Goal: Book appointment/travel/reservation

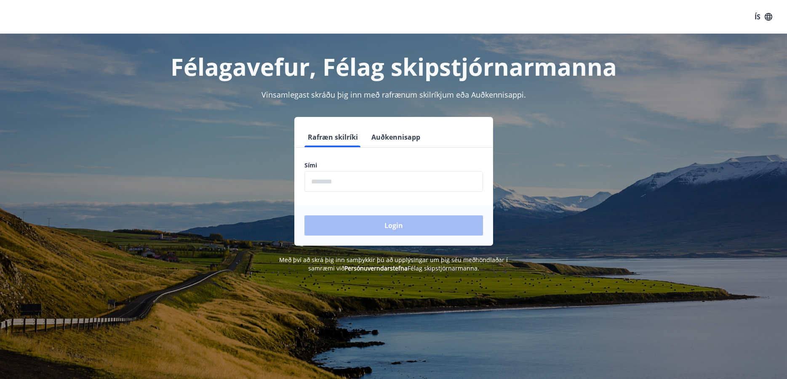
click at [342, 176] on input "phone" at bounding box center [393, 181] width 178 height 21
type input "********"
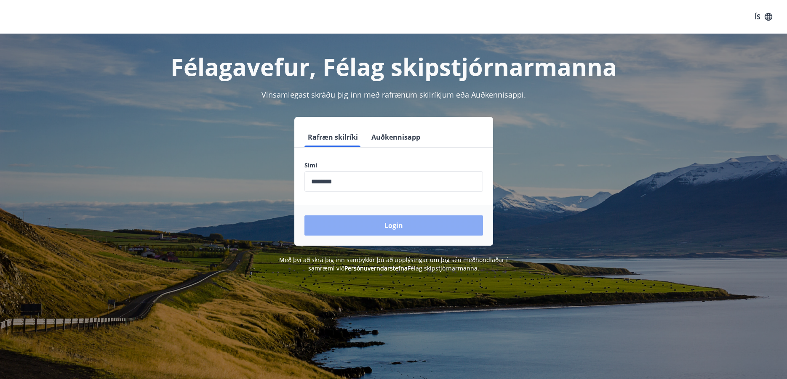
click at [381, 230] on button "Login" at bounding box center [393, 225] width 178 height 20
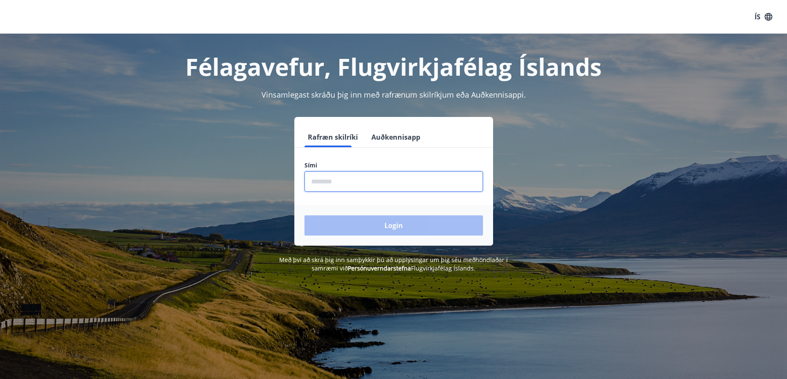
drag, startPoint x: 337, startPoint y: 188, endPoint x: 337, endPoint y: 183, distance: 5.1
click at [337, 188] on input "phone" at bounding box center [393, 181] width 178 height 21
type input "********"
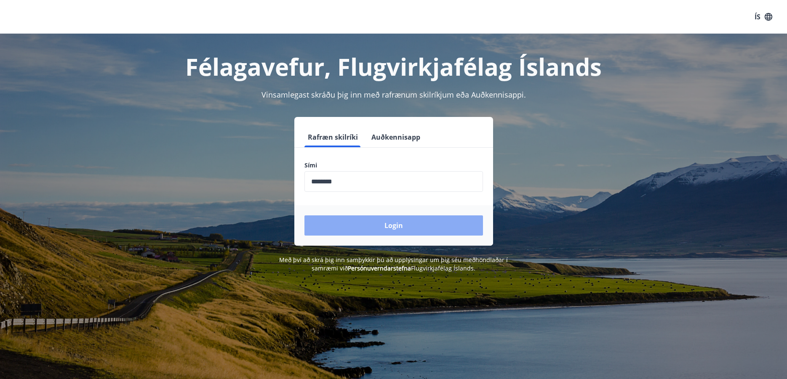
click at [378, 226] on button "Login" at bounding box center [393, 225] width 178 height 20
click at [398, 222] on button "Login" at bounding box center [393, 225] width 178 height 20
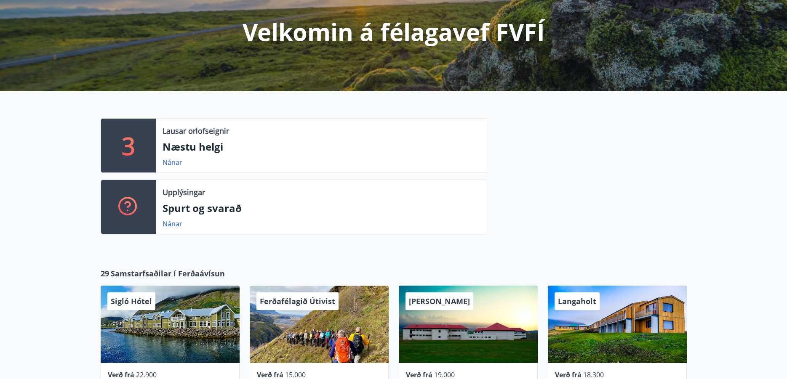
scroll to position [126, 0]
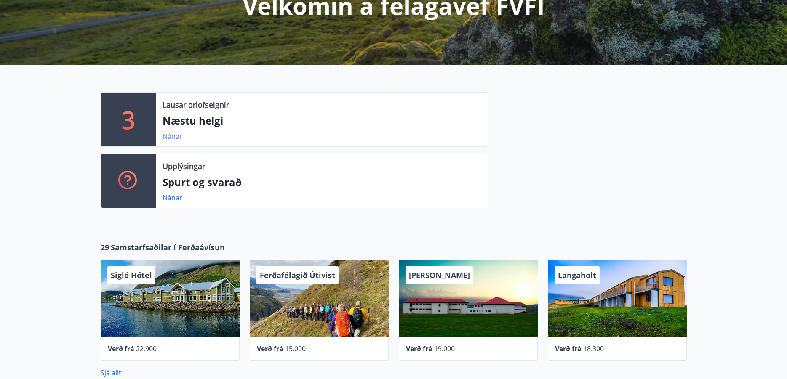
click at [173, 137] on link "Nánar" at bounding box center [172, 136] width 20 height 9
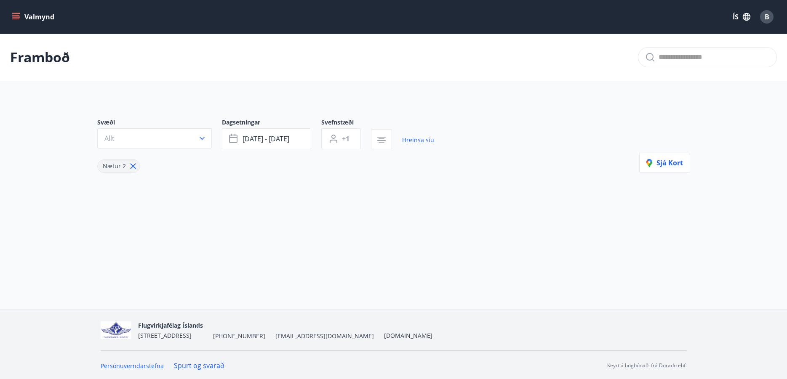
type input "*"
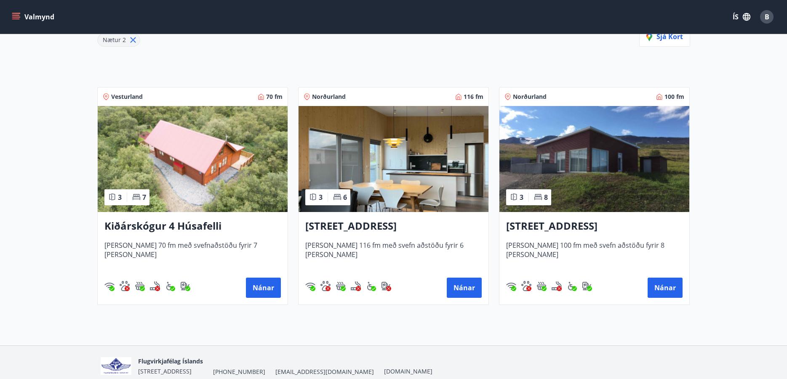
scroll to position [163, 0]
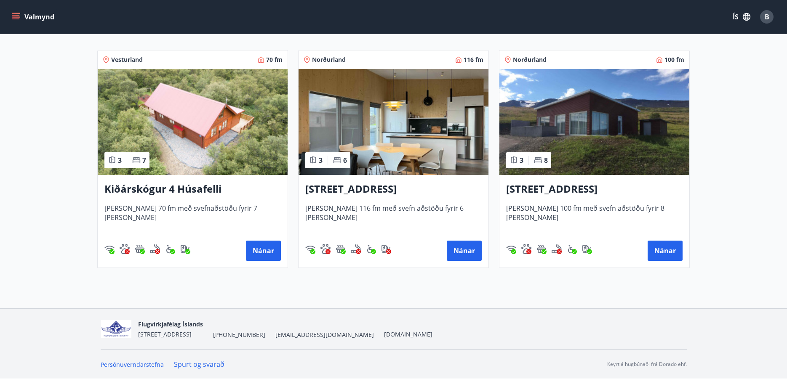
click at [154, 187] on h3 "Kiðárskógur 4 Húsafelli" at bounding box center [192, 189] width 176 height 15
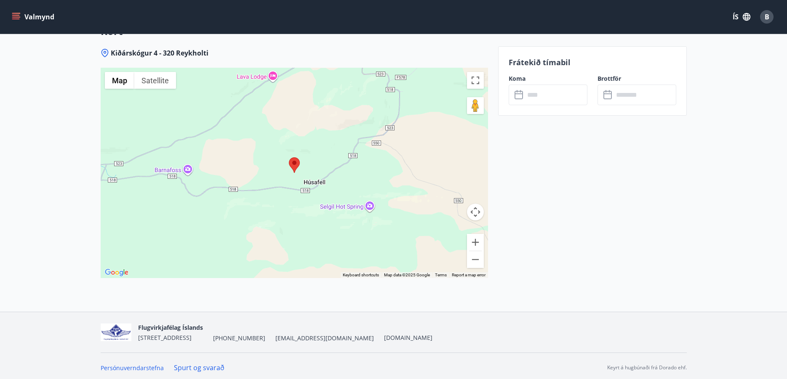
scroll to position [1330, 0]
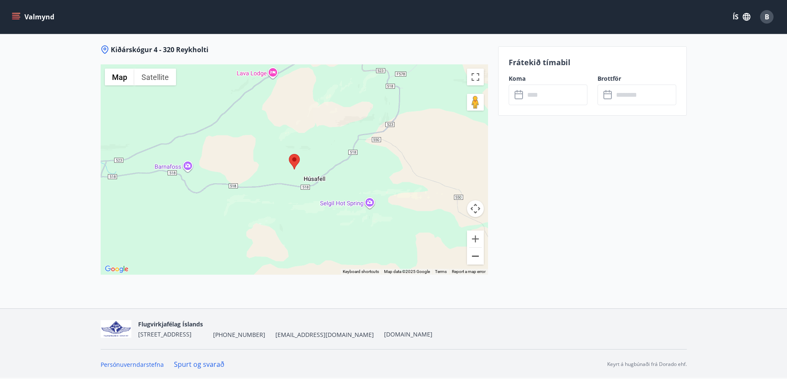
click at [478, 258] on button "Zoom out" at bounding box center [475, 256] width 17 height 17
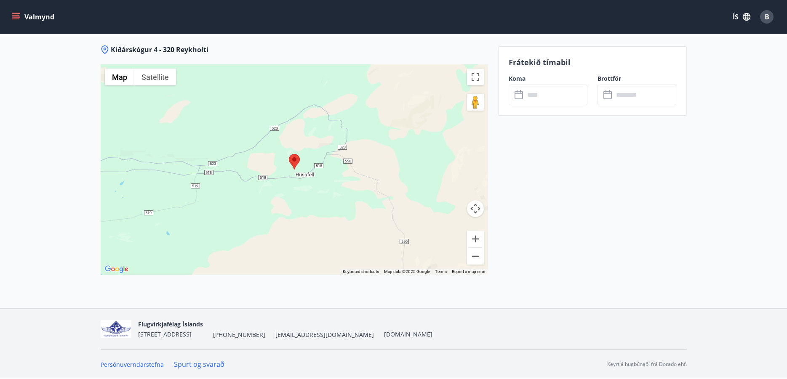
click at [478, 258] on button "Zoom out" at bounding box center [475, 256] width 17 height 17
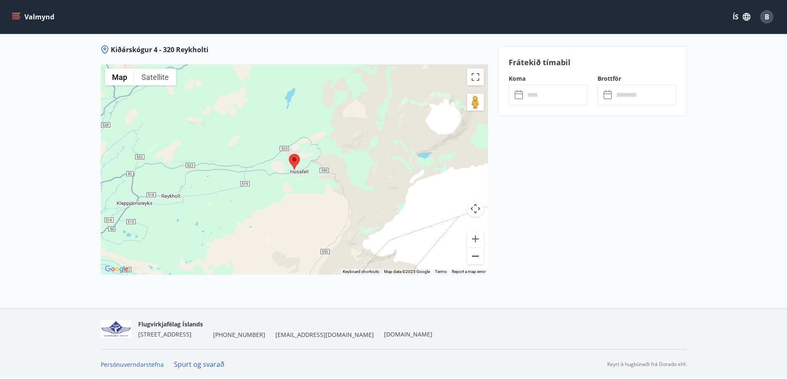
click at [478, 258] on button "Zoom out" at bounding box center [475, 256] width 17 height 17
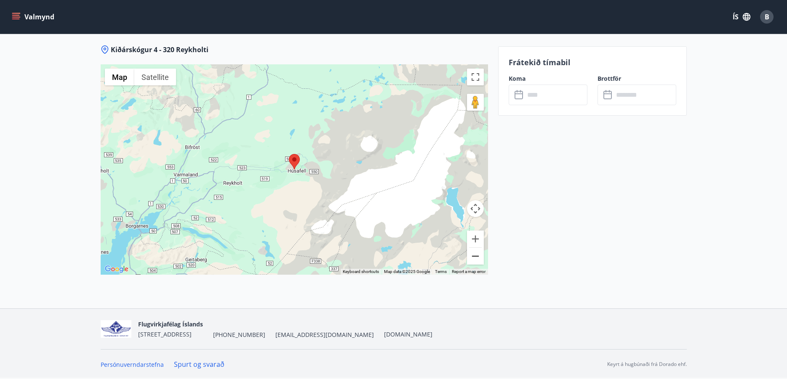
click at [478, 258] on button "Zoom out" at bounding box center [475, 256] width 17 height 17
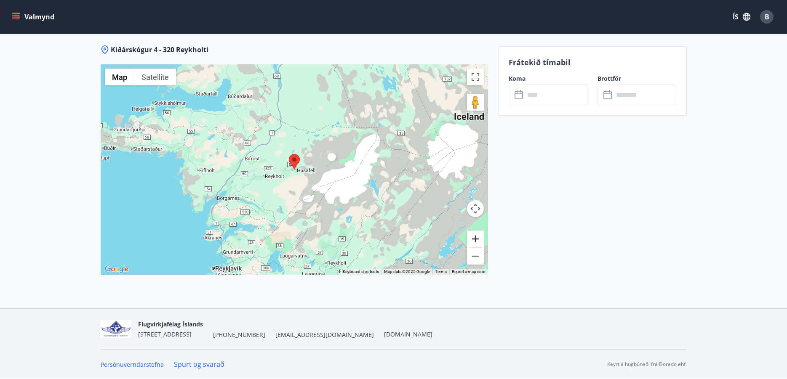
click at [477, 234] on button "Zoom in" at bounding box center [475, 239] width 17 height 17
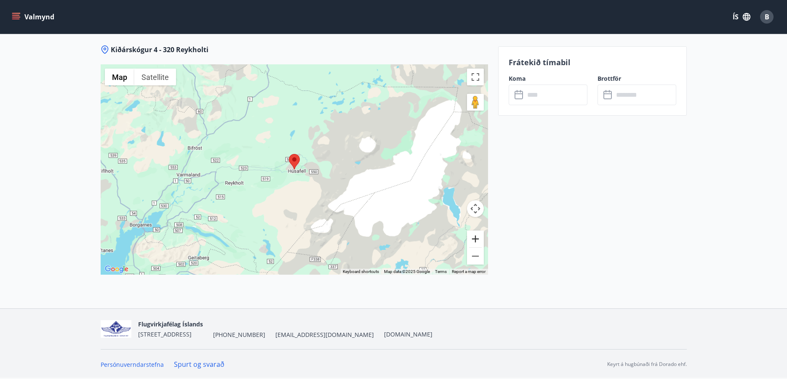
click at [477, 234] on button "Zoom in" at bounding box center [475, 239] width 17 height 17
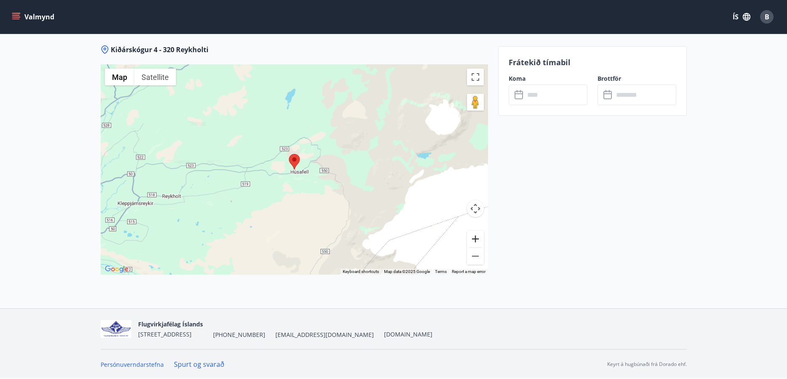
click at [477, 234] on button "Zoom in" at bounding box center [475, 239] width 17 height 17
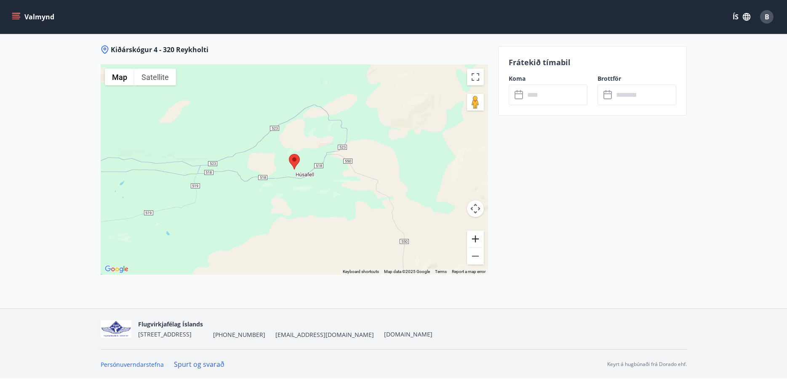
click at [477, 234] on button "Zoom in" at bounding box center [475, 239] width 17 height 17
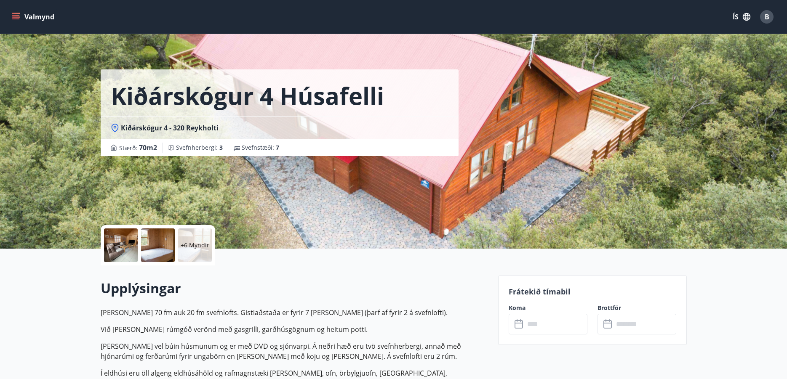
scroll to position [0, 0]
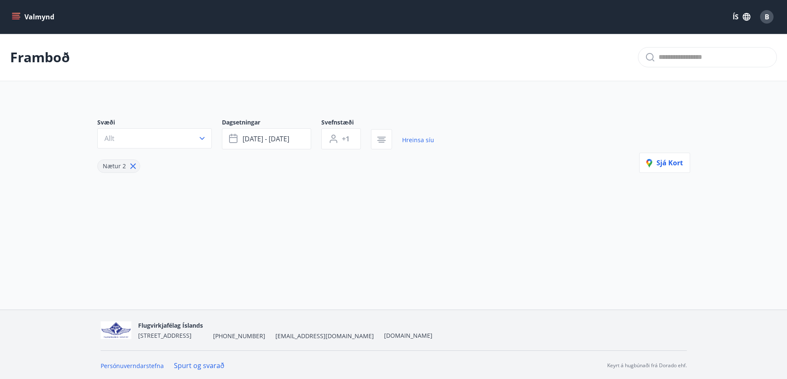
type input "*"
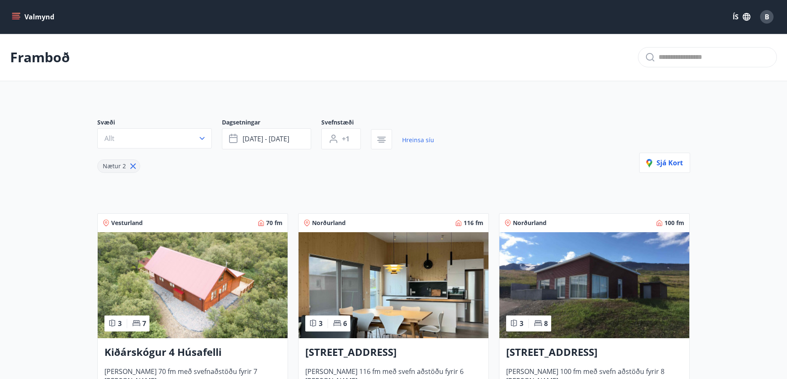
click at [42, 19] on button "Valmynd" at bounding box center [34, 16] width 48 height 15
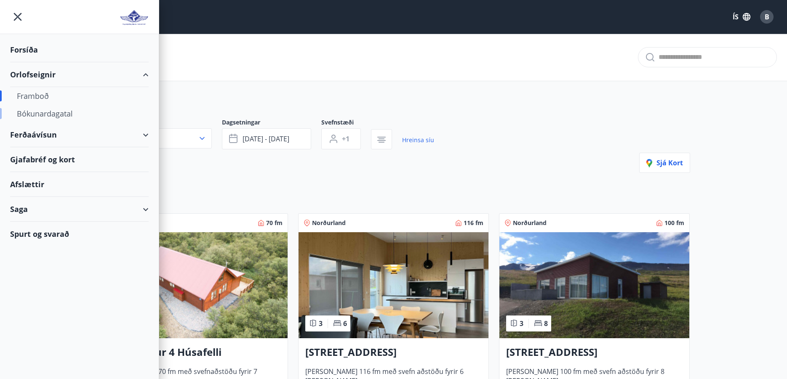
click at [42, 114] on div "Bókunardagatal" at bounding box center [79, 114] width 125 height 18
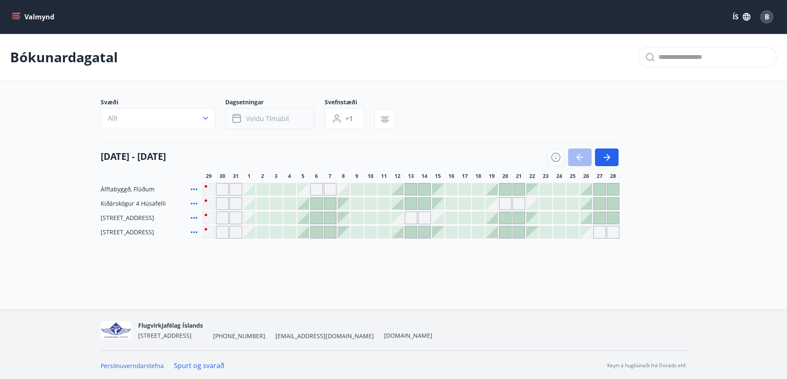
click at [250, 117] on span "Veldu tímabil" at bounding box center [267, 118] width 43 height 9
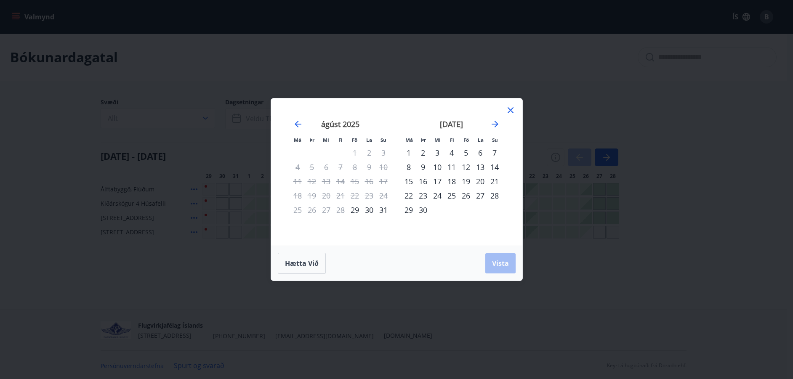
click at [408, 153] on div "1" at bounding box center [409, 153] width 14 height 14
click at [423, 212] on div "30" at bounding box center [423, 210] width 14 height 14
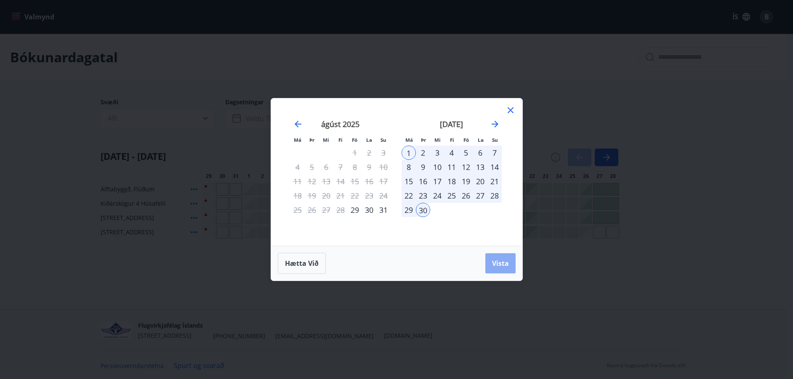
click at [503, 263] on span "Vista" at bounding box center [500, 263] width 17 height 9
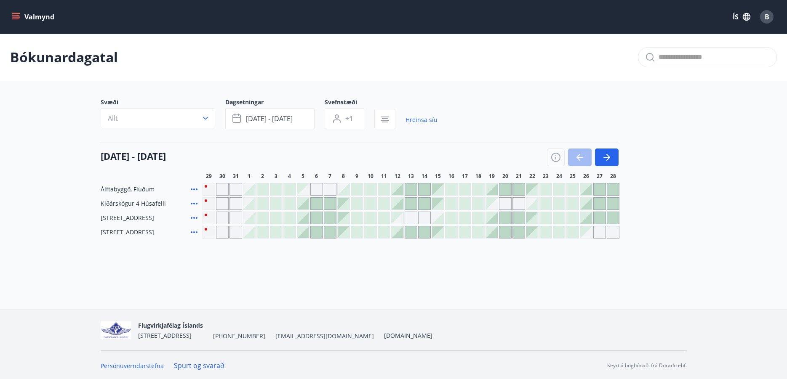
scroll to position [1, 0]
click at [278, 201] on div at bounding box center [276, 203] width 12 height 12
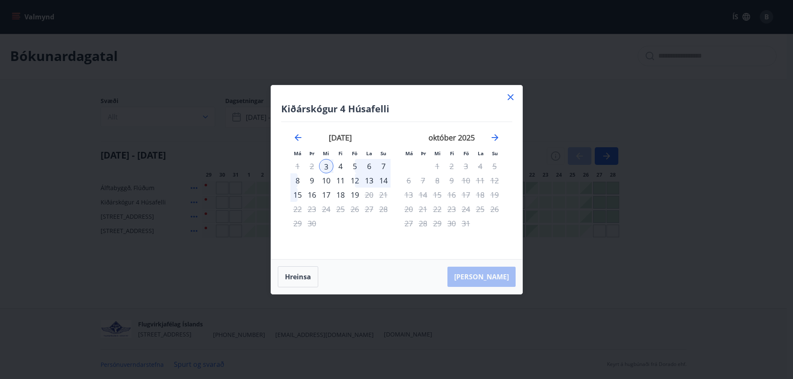
click at [511, 95] on icon at bounding box center [510, 97] width 10 height 10
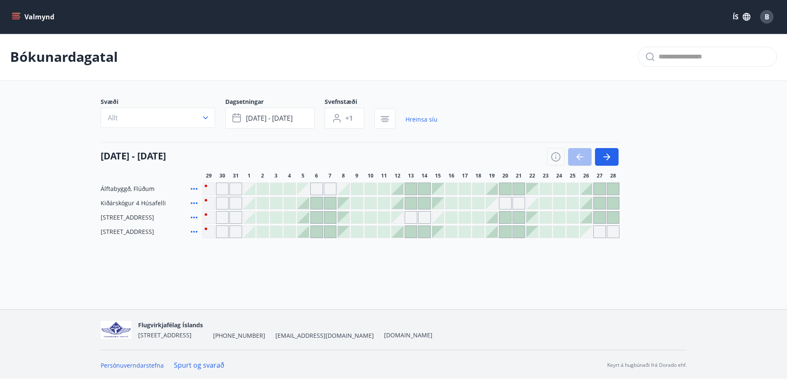
scroll to position [0, 0]
click at [18, 20] on icon "menu" at bounding box center [16, 17] width 8 height 8
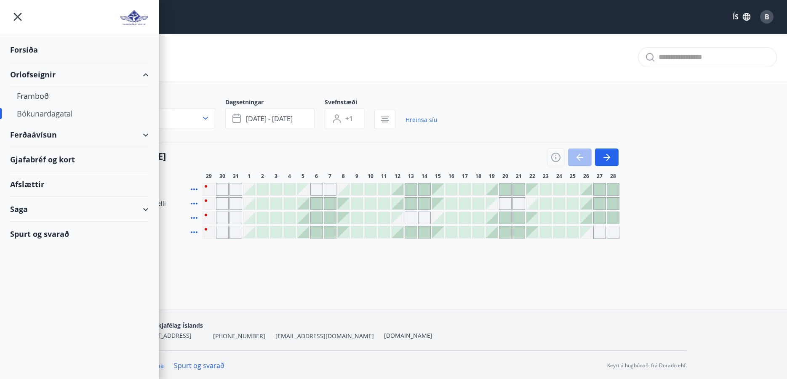
click at [146, 74] on div "Orlofseignir" at bounding box center [79, 74] width 138 height 25
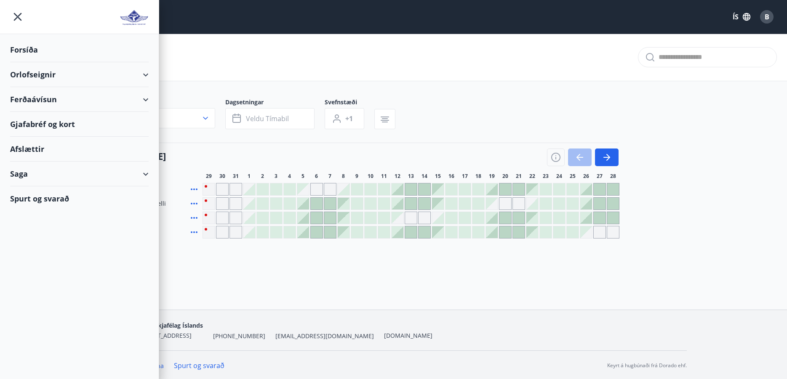
click at [149, 72] on icon at bounding box center [146, 75] width 10 height 10
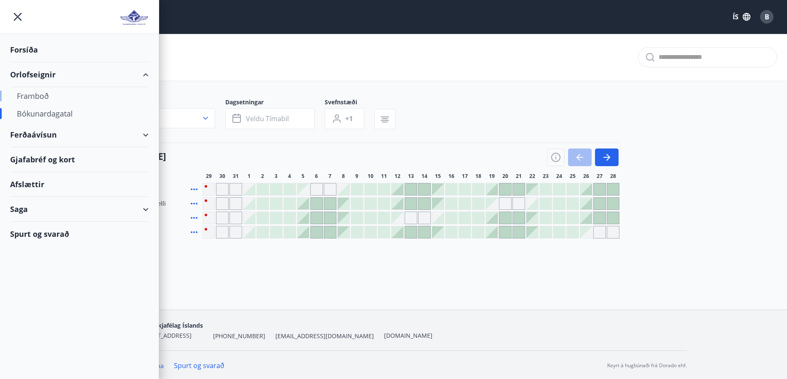
click at [29, 97] on div "Framboð" at bounding box center [79, 96] width 125 height 18
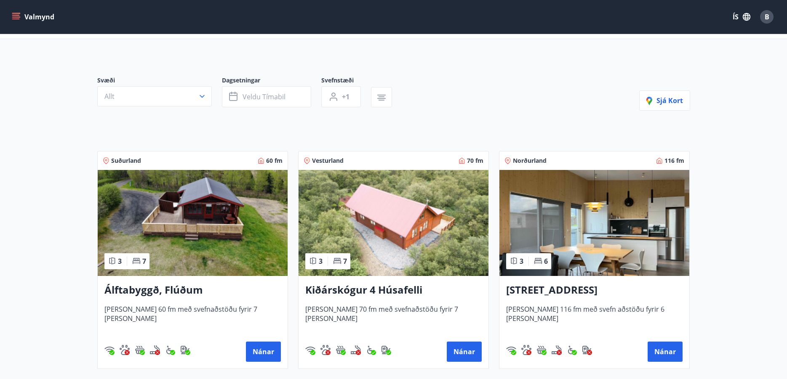
scroll to position [84, 0]
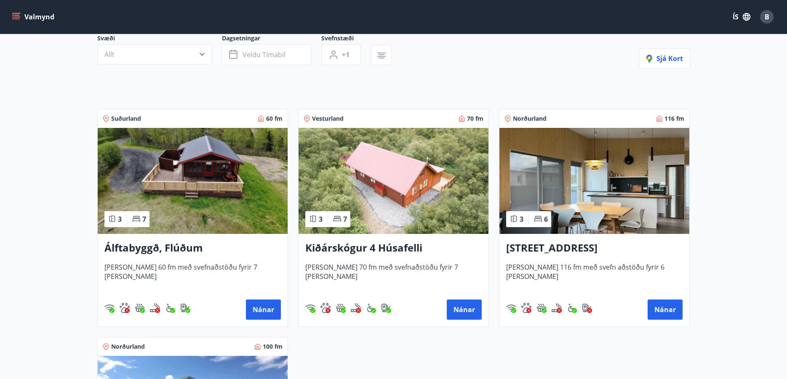
click at [384, 250] on h3 "Kiðárskógur 4 Húsafelli" at bounding box center [393, 248] width 176 height 15
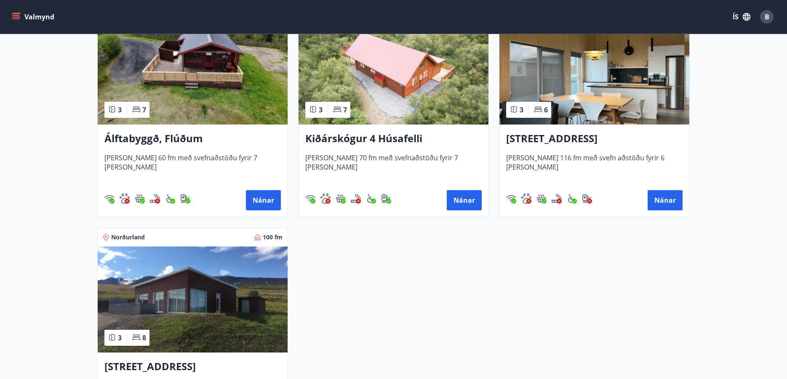
scroll to position [84, 0]
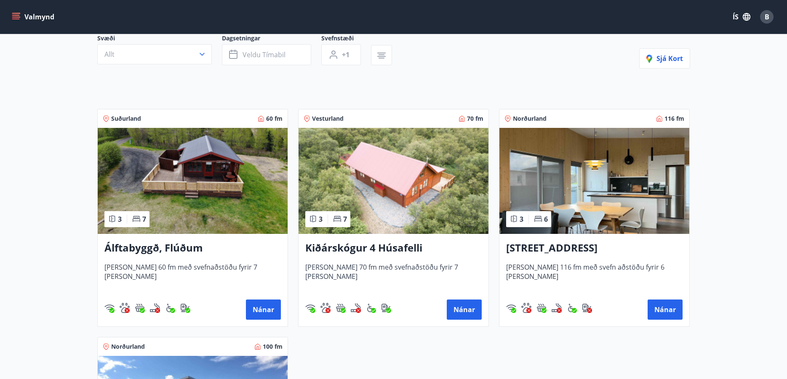
click at [390, 183] on img at bounding box center [393, 181] width 190 height 106
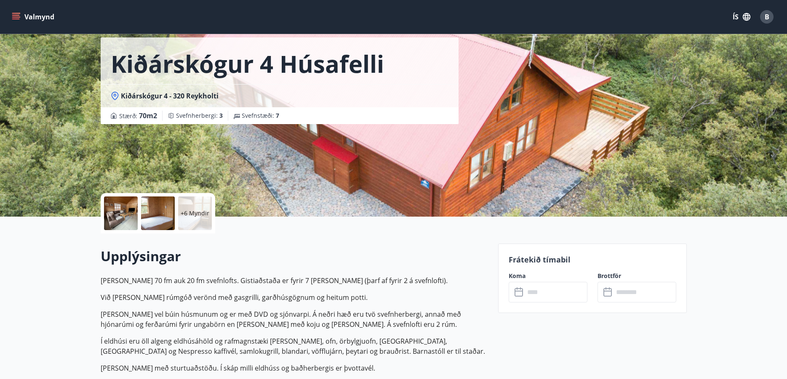
scroll to position [84, 0]
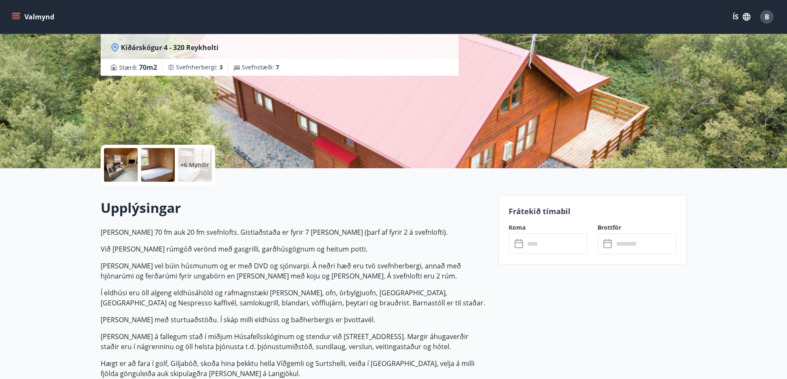
click at [518, 243] on icon at bounding box center [518, 242] width 8 height 1
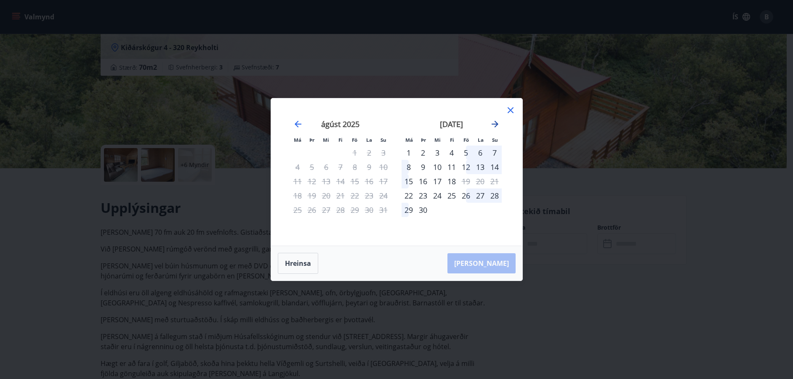
click at [498, 122] on icon "Move forward to switch to the next month." at bounding box center [495, 124] width 10 height 10
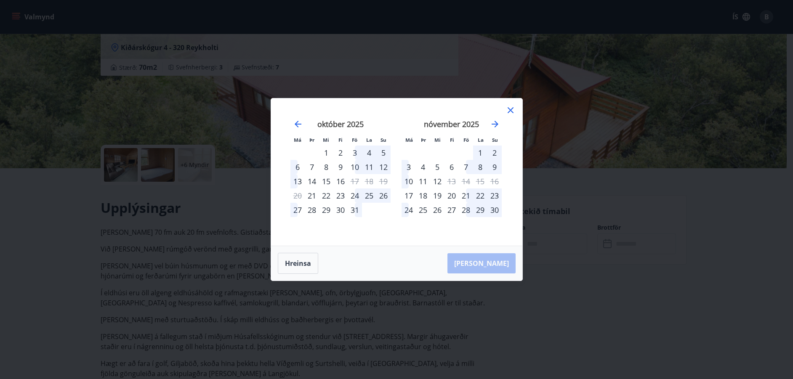
click at [356, 212] on div "31" at bounding box center [355, 210] width 14 height 14
click at [500, 152] on div "2" at bounding box center [494, 153] width 14 height 14
click at [480, 152] on div "1" at bounding box center [480, 153] width 14 height 14
click at [431, 155] on td "Calendar" at bounding box center [437, 153] width 14 height 14
click at [425, 165] on div "4" at bounding box center [423, 167] width 14 height 14
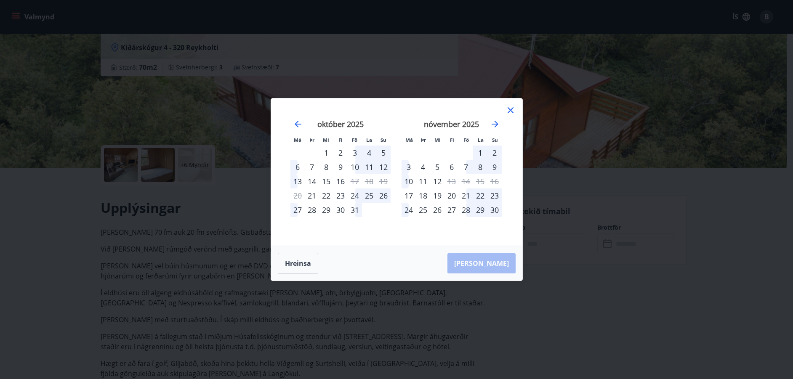
click at [439, 165] on div "5" at bounding box center [437, 167] width 14 height 14
click at [301, 263] on button "Hreinsa" at bounding box center [298, 263] width 40 height 21
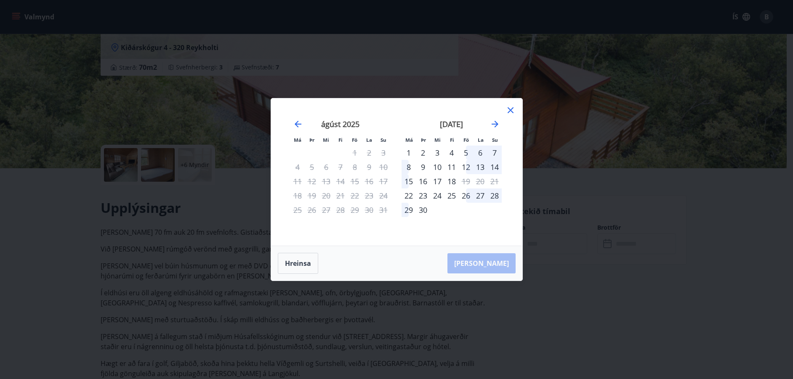
click at [496, 130] on div "[DATE]" at bounding box center [452, 127] width 100 height 37
click at [496, 125] on icon "Move forward to switch to the next month." at bounding box center [495, 124] width 7 height 7
click at [497, 125] on icon "Move forward to switch to the next month." at bounding box center [495, 124] width 7 height 7
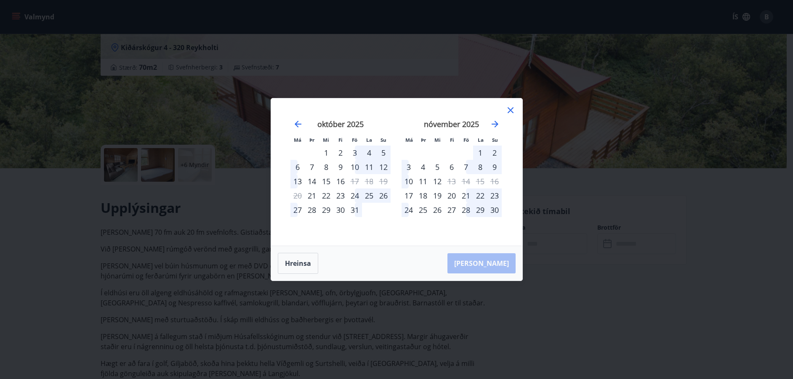
click at [355, 210] on div "31" at bounding box center [355, 210] width 14 height 14
click at [495, 152] on div "2" at bounding box center [494, 153] width 14 height 14
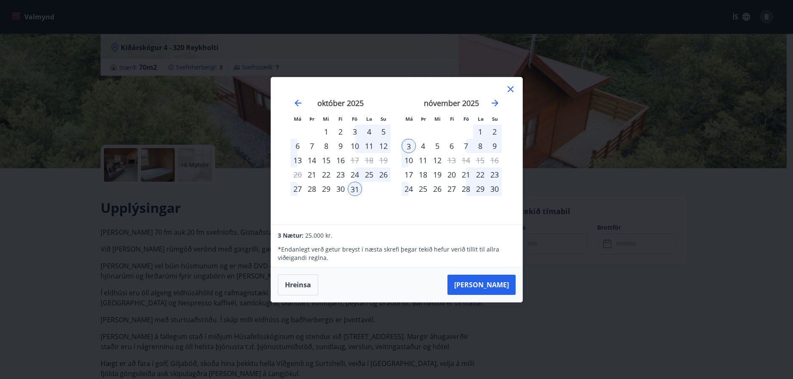
click at [492, 129] on div "2" at bounding box center [494, 132] width 14 height 14
click at [513, 88] on icon at bounding box center [510, 89] width 10 height 10
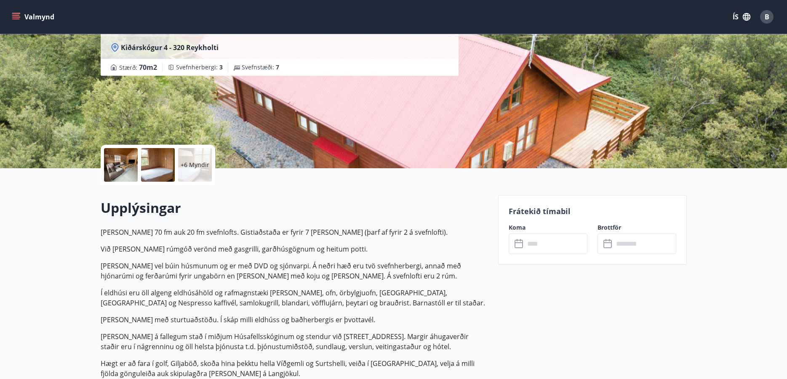
click at [42, 14] on button "Valmynd" at bounding box center [34, 16] width 48 height 15
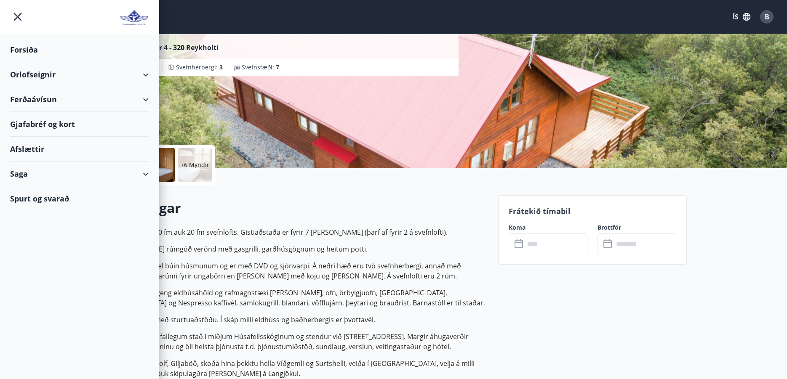
click at [61, 51] on div "Forsíða" at bounding box center [79, 49] width 138 height 25
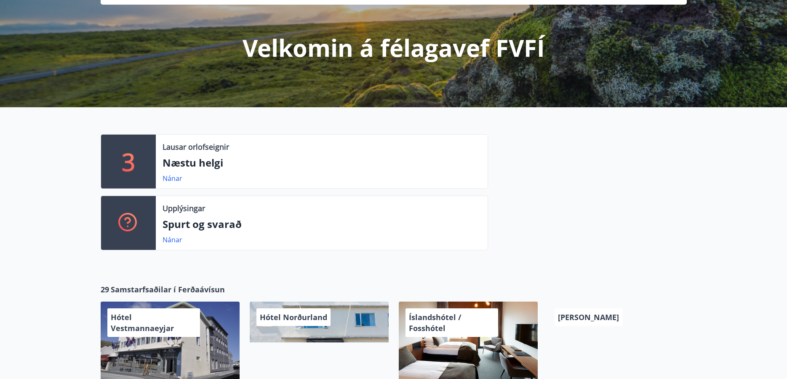
scroll to position [126, 0]
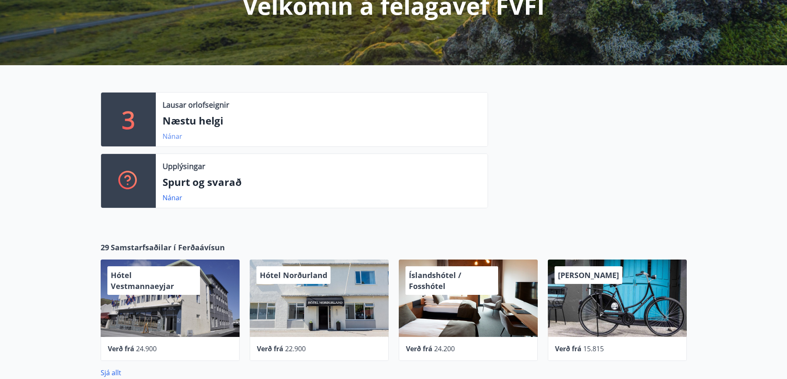
click at [165, 136] on link "Nánar" at bounding box center [172, 136] width 20 height 9
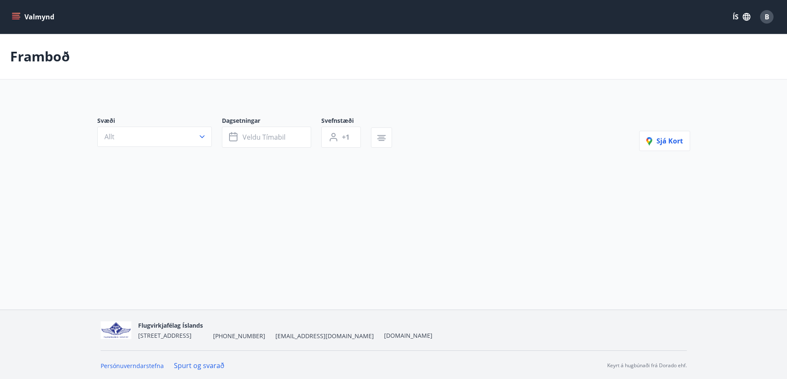
type input "*"
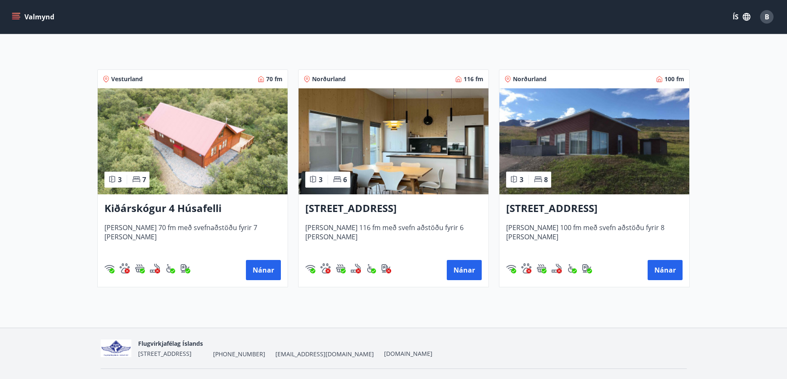
scroll to position [163, 0]
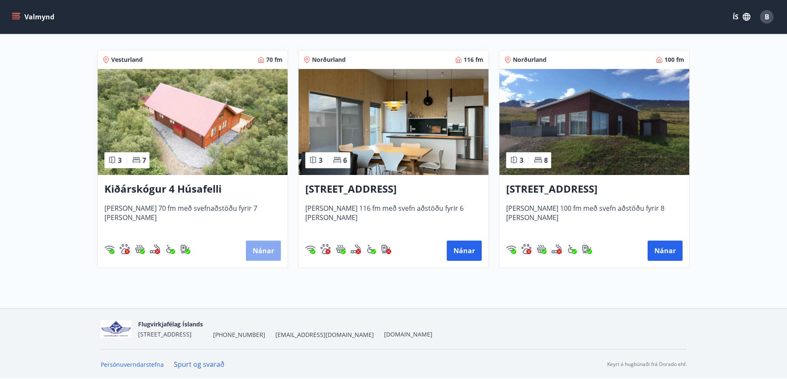
click at [256, 246] on button "Nánar" at bounding box center [263, 251] width 35 height 20
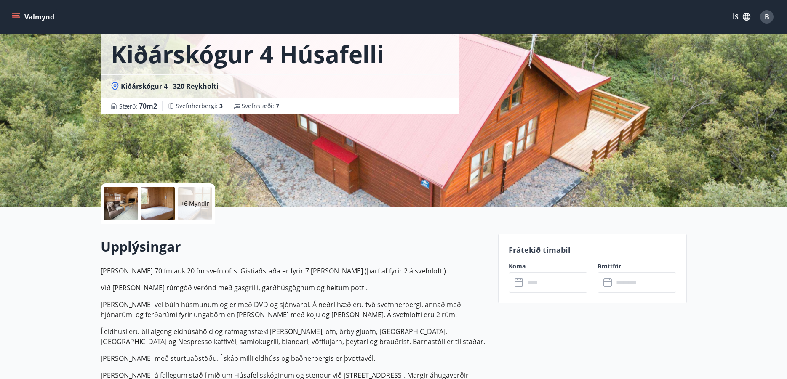
scroll to position [42, 0]
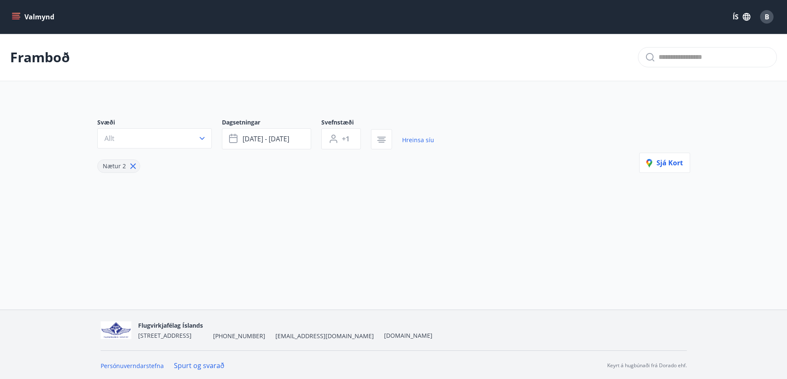
type input "*"
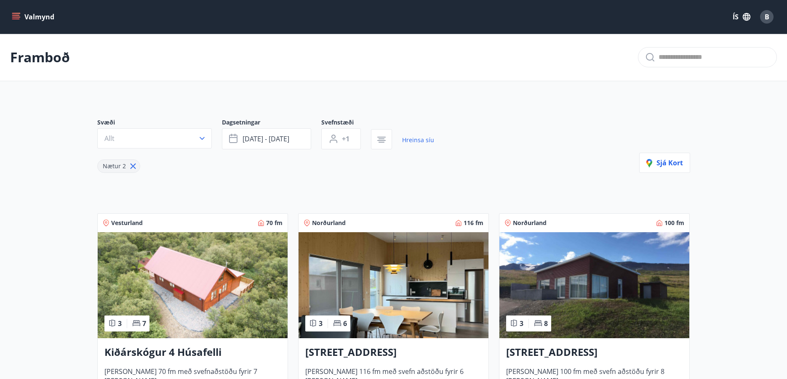
click at [11, 11] on button "Valmynd" at bounding box center [34, 16] width 48 height 15
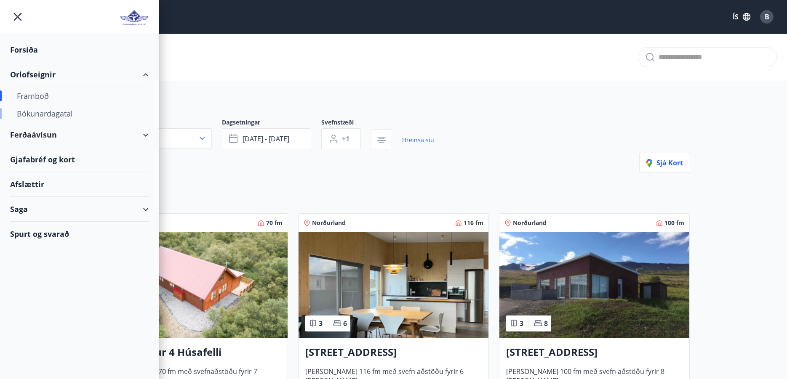
click at [45, 113] on div "Bókunardagatal" at bounding box center [79, 114] width 125 height 18
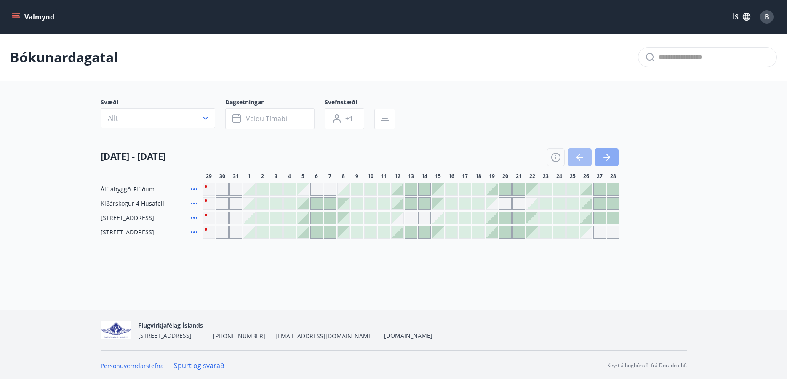
click at [612, 156] on button "button" at bounding box center [607, 158] width 24 height 18
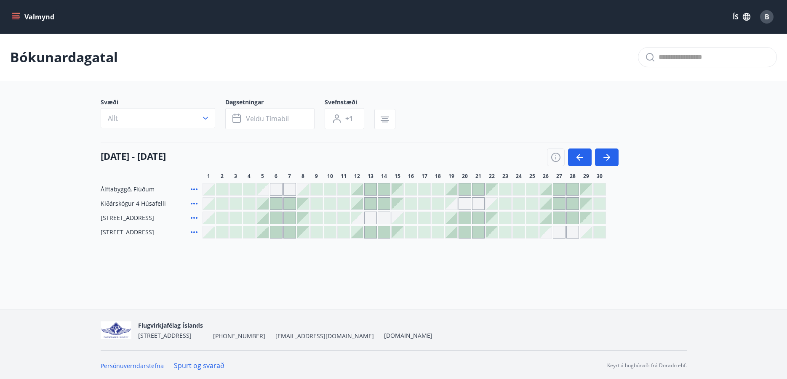
click at [373, 217] on div "Gráir dagar eru ekki bókanlegir" at bounding box center [370, 218] width 13 height 13
click at [387, 218] on div "Gráir dagar eru ekki bókanlegir" at bounding box center [384, 218] width 13 height 13
click at [301, 271] on div "Bókunardagatal Svæði Allt Dagsetningar Veldu tímabil Svefnstæði +1 [DATE] - [DA…" at bounding box center [393, 153] width 787 height 239
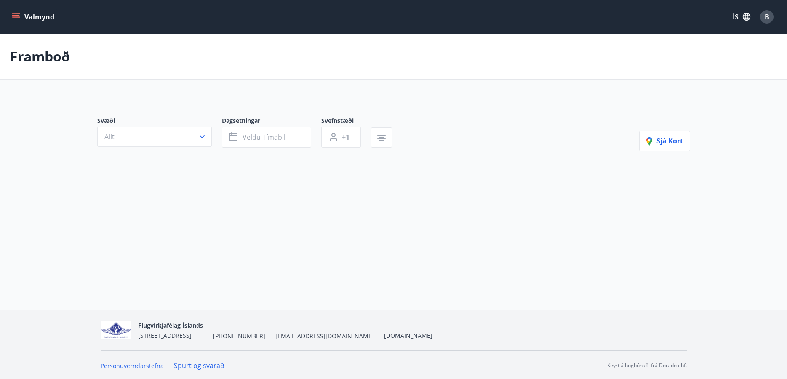
type input "*"
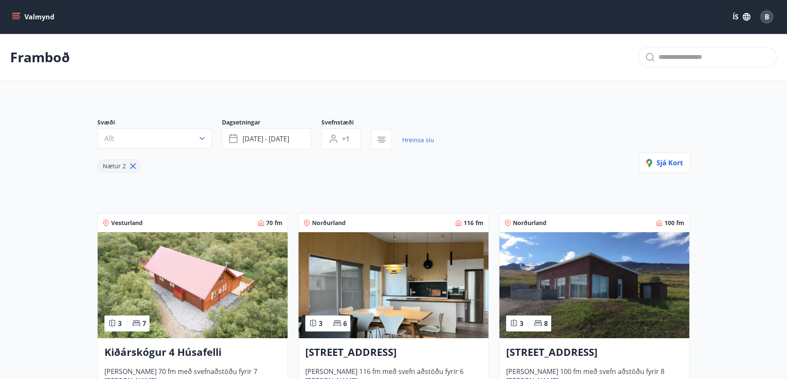
scroll to position [42, 0]
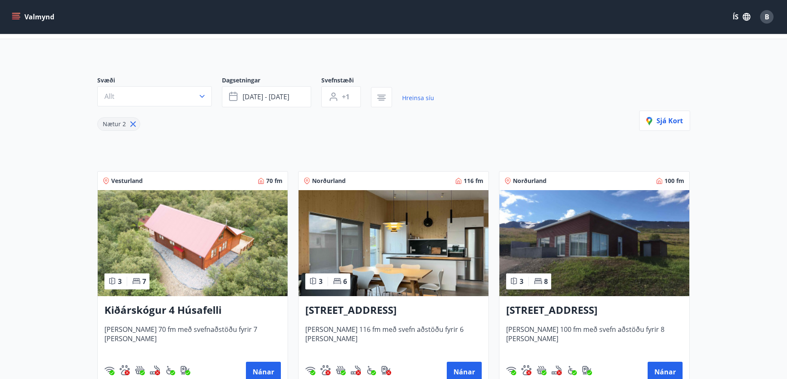
click at [199, 309] on h3 "Kiðárskógur 4 Húsafelli" at bounding box center [192, 310] width 176 height 15
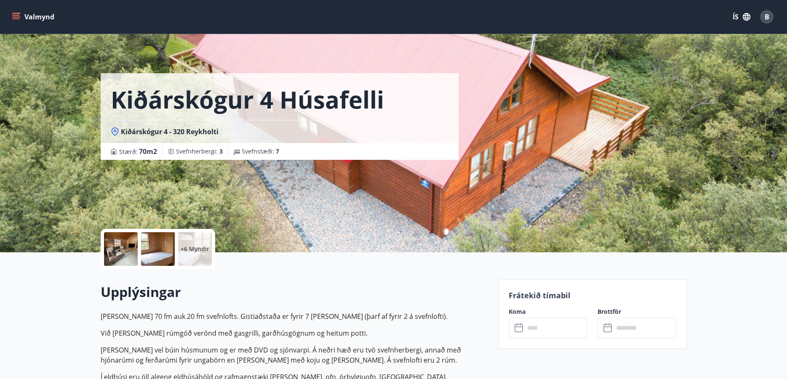
click at [33, 16] on button "Valmynd" at bounding box center [34, 16] width 48 height 15
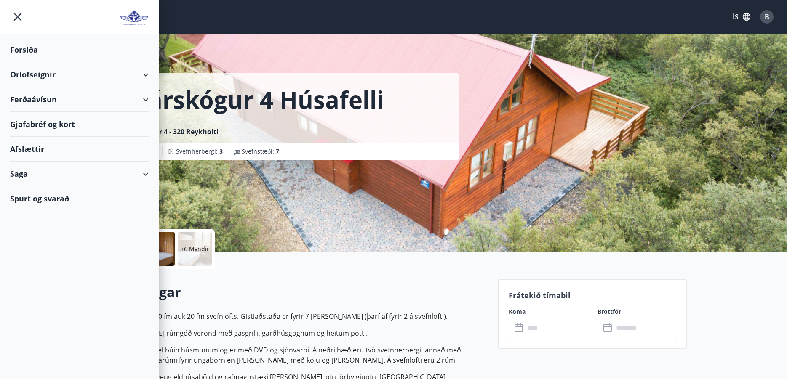
click at [35, 72] on div "Orlofseignir" at bounding box center [79, 74] width 138 height 25
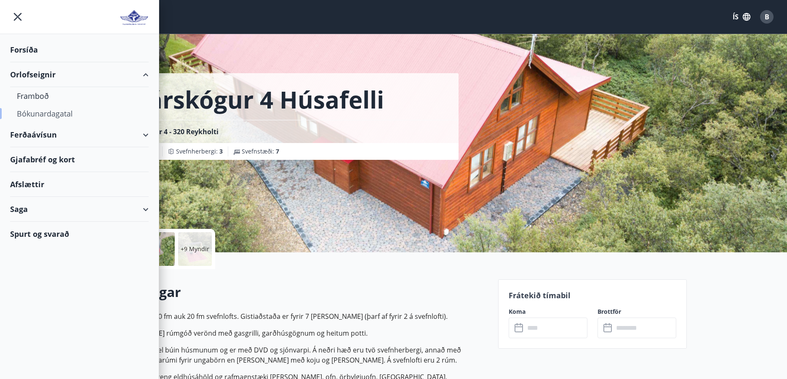
click at [47, 110] on div "Bókunardagatal" at bounding box center [79, 114] width 125 height 18
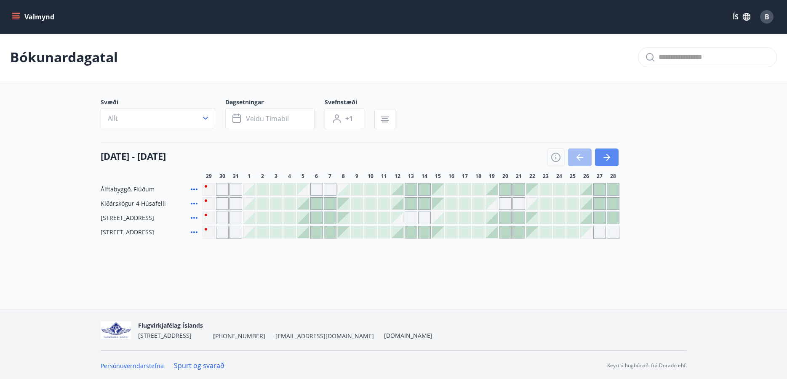
click at [602, 150] on button "button" at bounding box center [607, 158] width 24 height 18
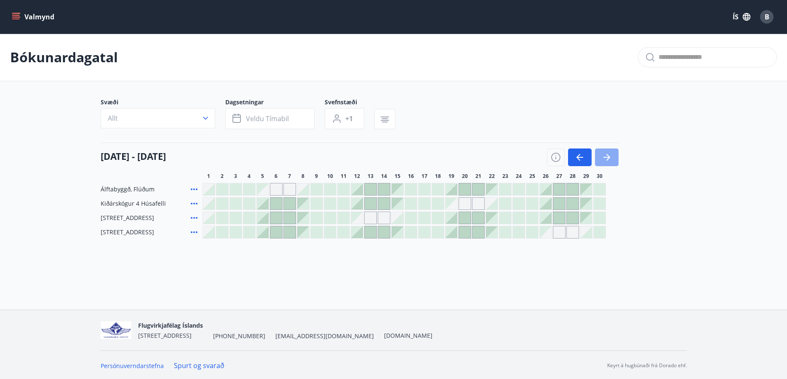
click at [604, 158] on icon "button" at bounding box center [606, 157] width 10 height 10
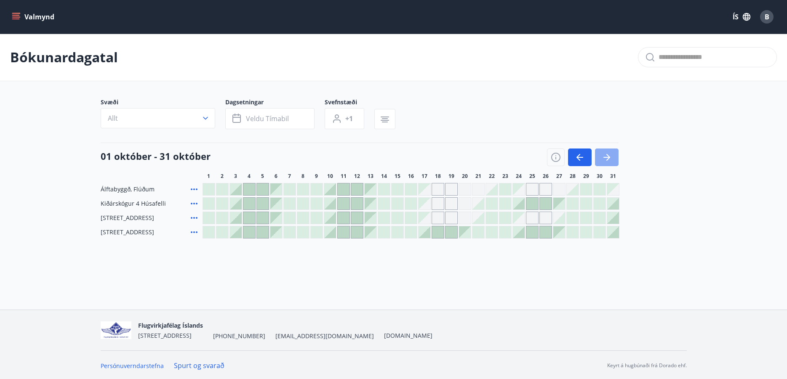
click at [604, 155] on icon "button" at bounding box center [606, 157] width 10 height 10
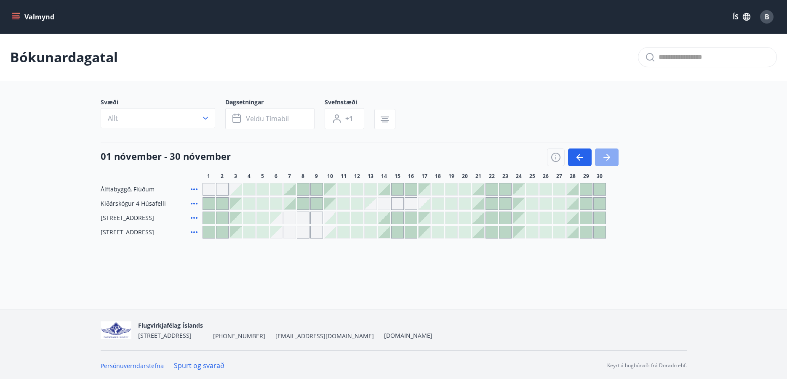
click at [604, 155] on icon "button" at bounding box center [606, 157] width 10 height 10
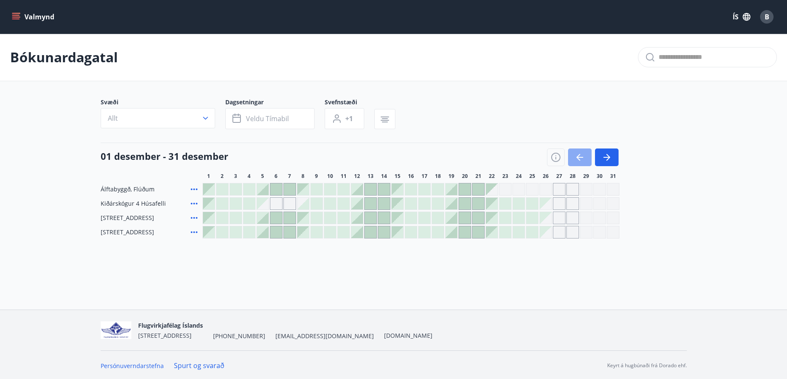
click at [569, 157] on button "button" at bounding box center [580, 158] width 24 height 18
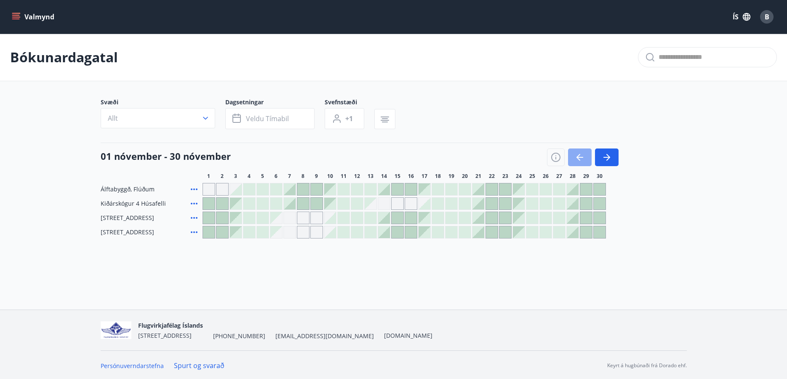
click at [568, 157] on button "button" at bounding box center [580, 158] width 24 height 18
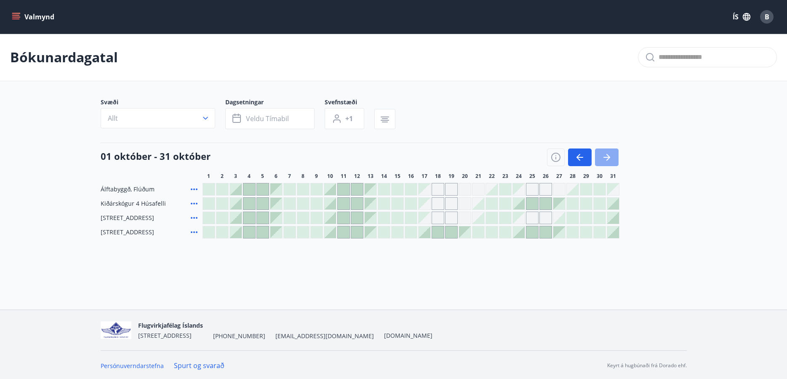
click at [607, 162] on icon "button" at bounding box center [606, 157] width 10 height 10
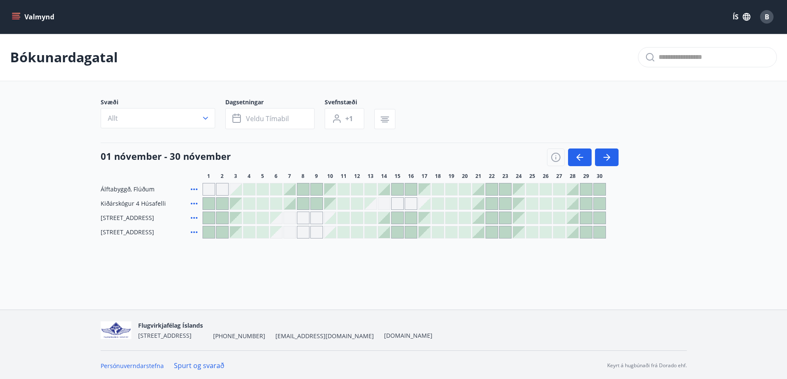
click at [18, 19] on icon "menu" at bounding box center [16, 19] width 8 height 1
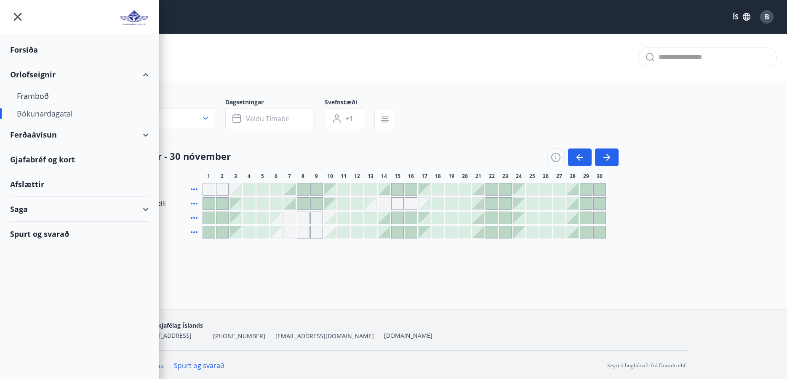
click at [345, 149] on div "01 nóvember - 30 nóvember" at bounding box center [360, 155] width 518 height 24
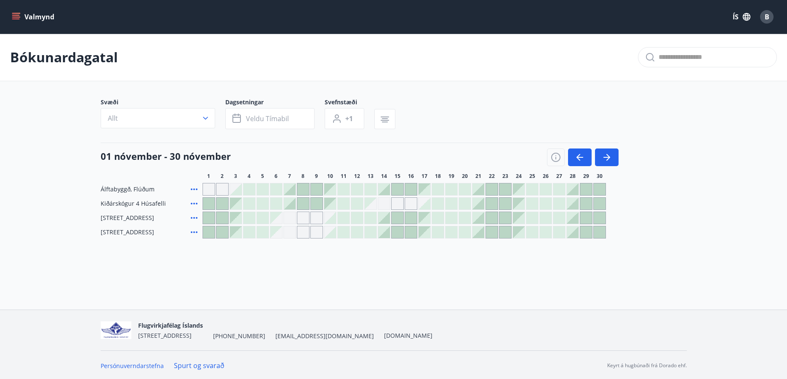
click at [203, 205] on div at bounding box center [209, 204] width 12 height 12
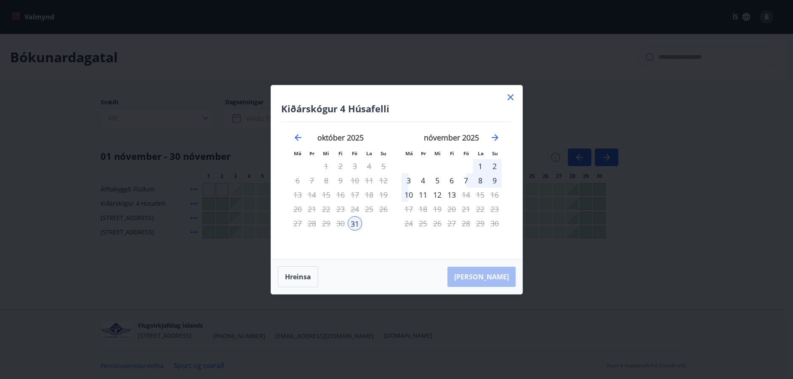
click at [492, 166] on div "2" at bounding box center [494, 166] width 14 height 14
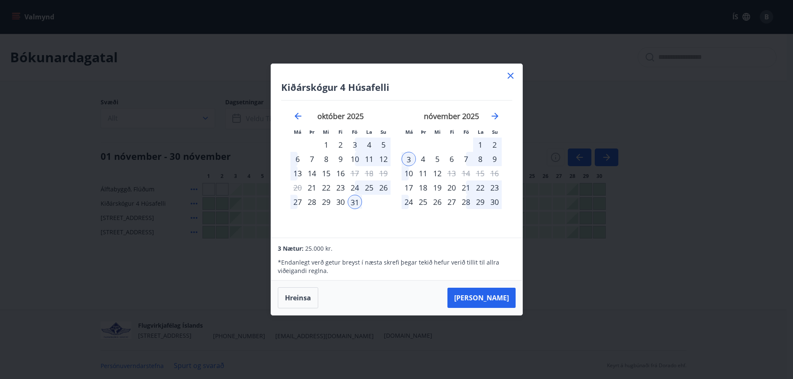
drag, startPoint x: 507, startPoint y: 74, endPoint x: 443, endPoint y: 131, distance: 85.2
click at [508, 74] on icon at bounding box center [510, 76] width 10 height 10
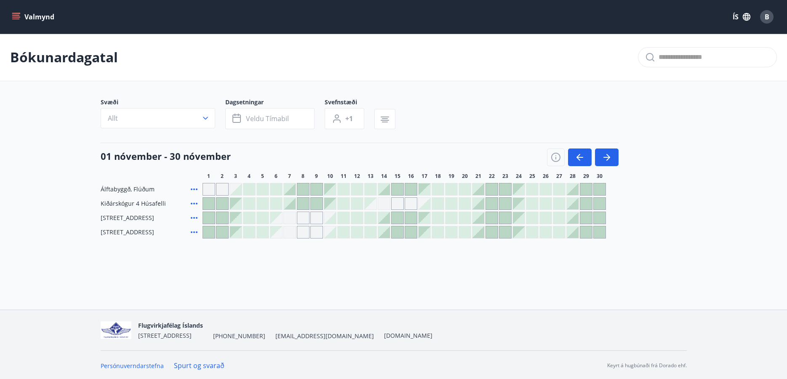
click at [43, 16] on button "Valmynd" at bounding box center [34, 16] width 48 height 15
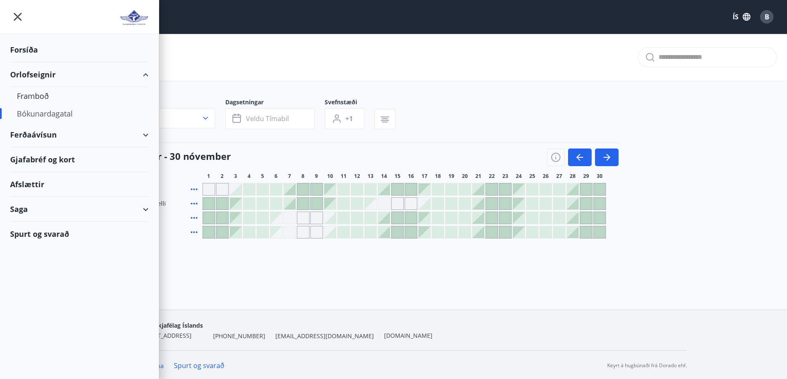
click at [323, 70] on div "Bókunardagatal" at bounding box center [393, 58] width 787 height 48
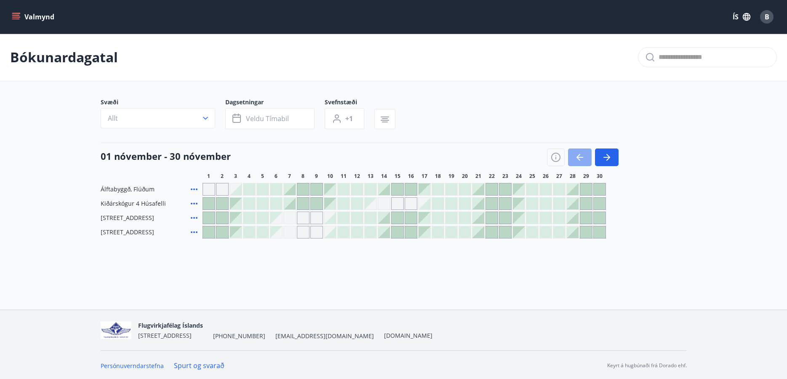
click at [581, 160] on icon "button" at bounding box center [579, 157] width 10 height 10
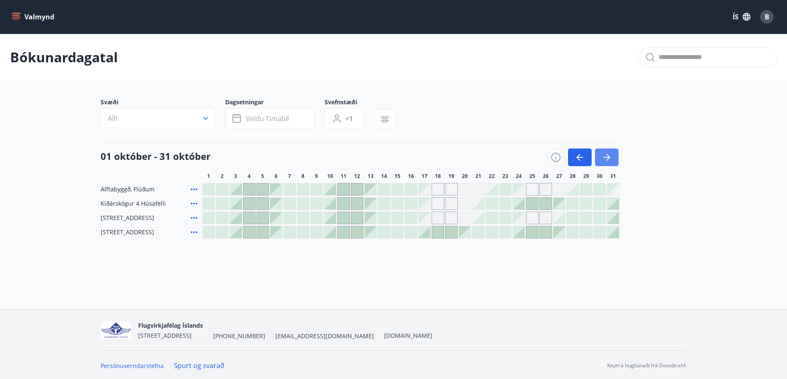
click at [613, 161] on button "button" at bounding box center [607, 158] width 24 height 18
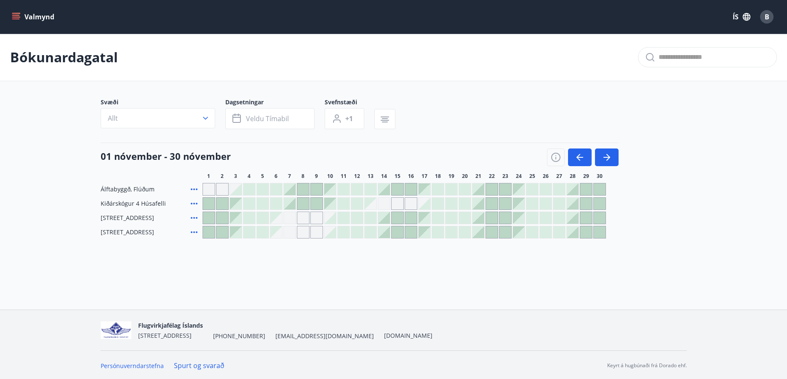
click at [39, 20] on button "Valmynd" at bounding box center [34, 16] width 48 height 15
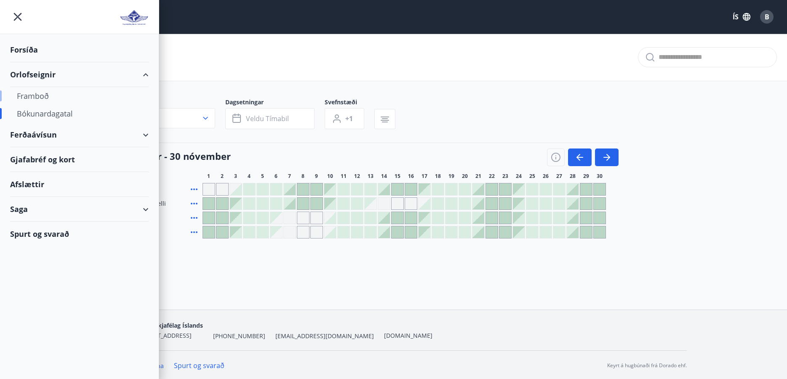
click at [39, 94] on div "Framboð" at bounding box center [79, 96] width 125 height 18
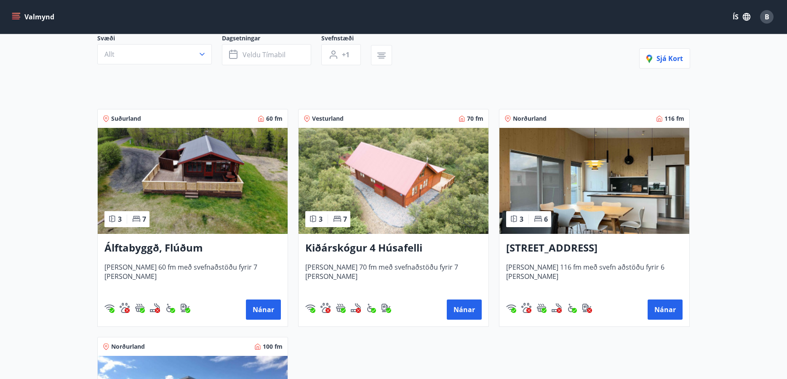
click at [394, 170] on img at bounding box center [393, 181] width 190 height 106
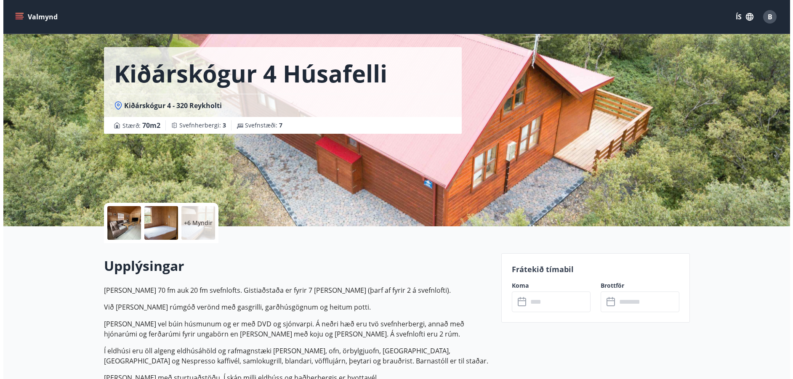
scroll to position [25, 0]
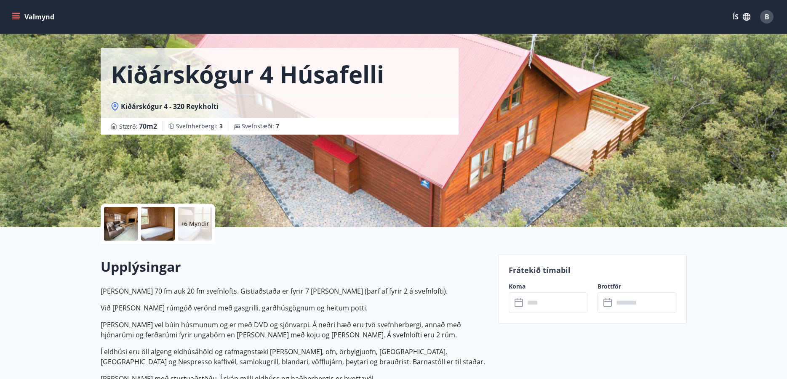
click at [120, 226] on div at bounding box center [121, 224] width 34 height 34
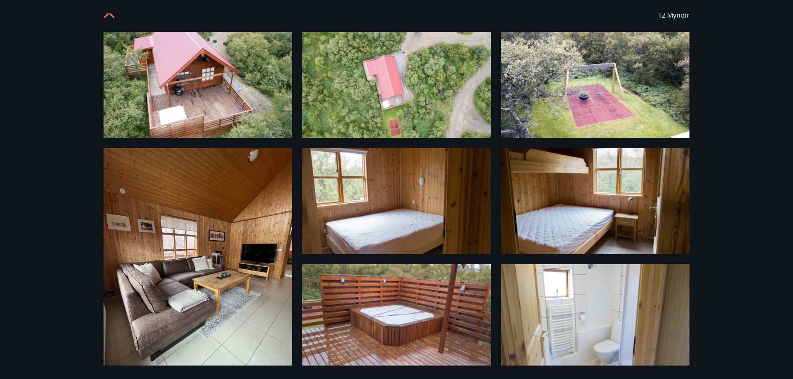
scroll to position [0, 0]
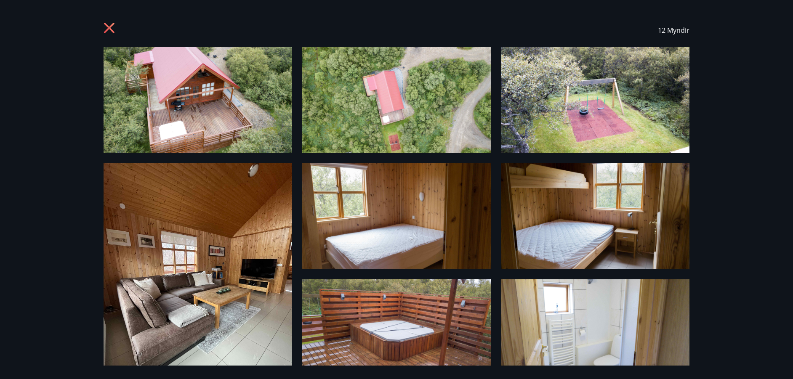
click at [210, 101] on img at bounding box center [198, 100] width 189 height 106
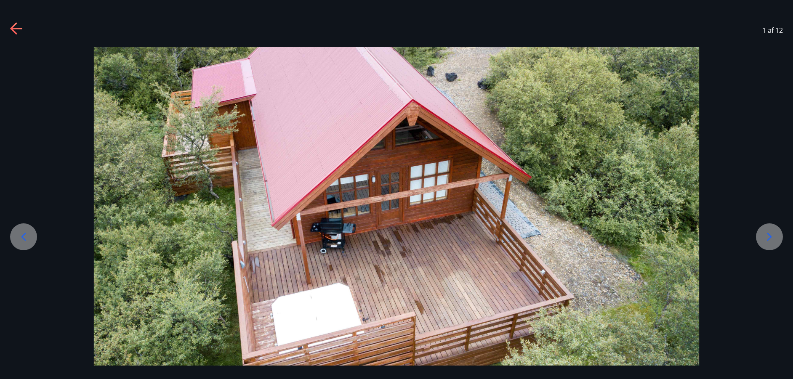
click at [766, 235] on icon at bounding box center [769, 236] width 13 height 13
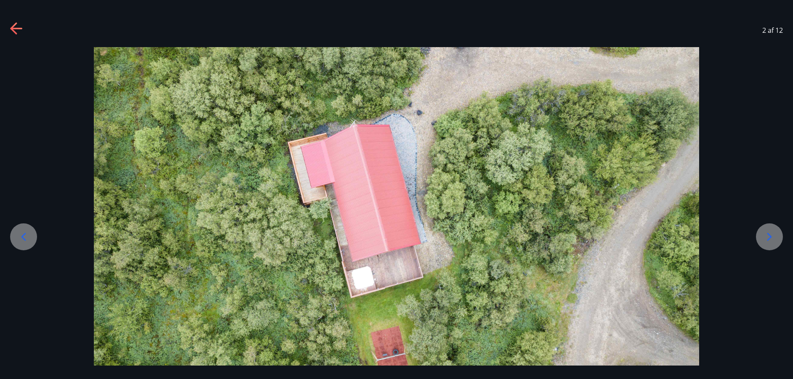
click at [766, 235] on icon at bounding box center [769, 236] width 13 height 13
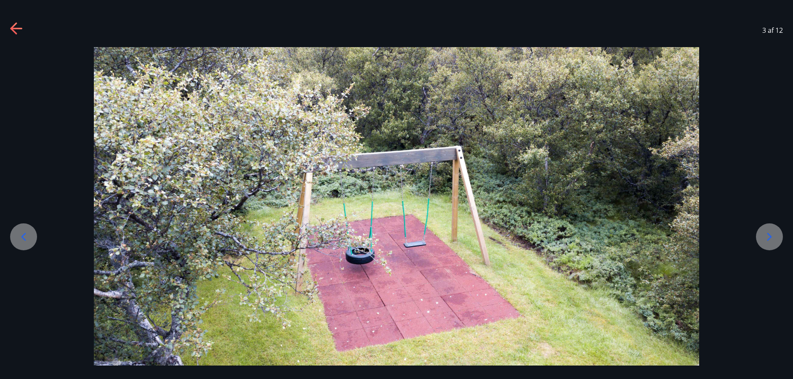
click at [766, 235] on icon at bounding box center [769, 236] width 13 height 13
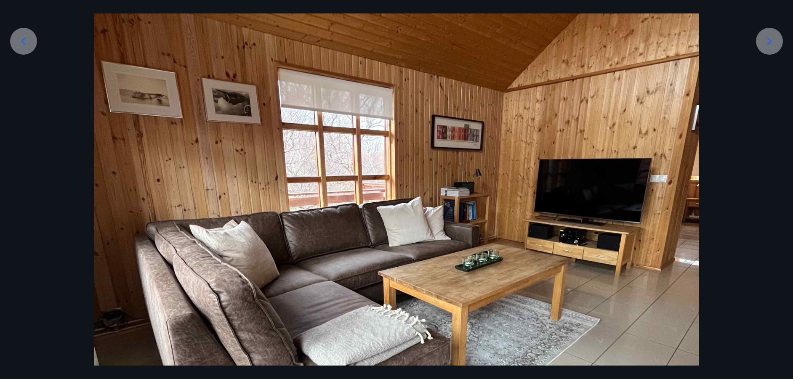
scroll to position [210, 0]
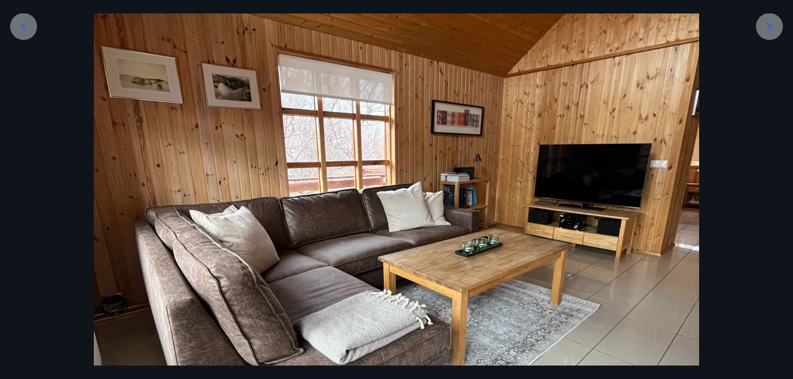
click at [676, 178] on img at bounding box center [396, 240] width 605 height 807
click at [779, 184] on div at bounding box center [396, 240] width 793 height 807
click at [770, 24] on icon at bounding box center [769, 26] width 13 height 13
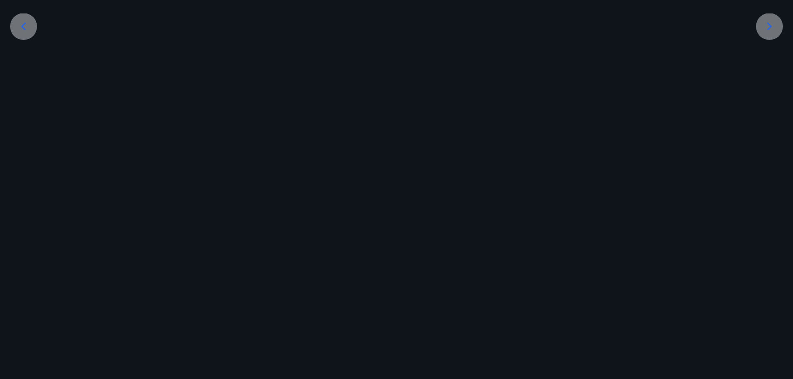
scroll to position [21, 0]
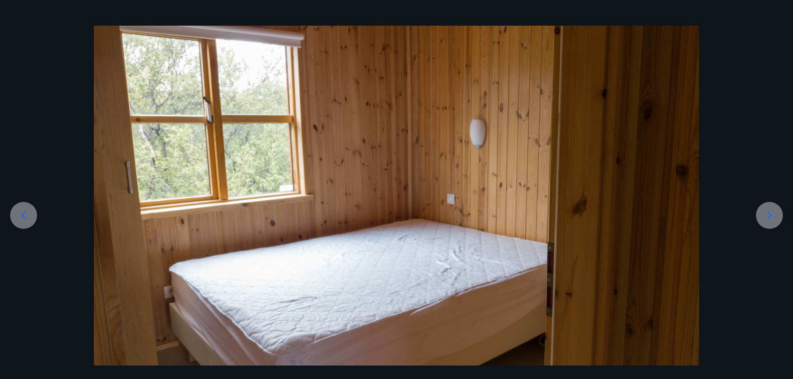
click at [776, 221] on div at bounding box center [769, 215] width 27 height 27
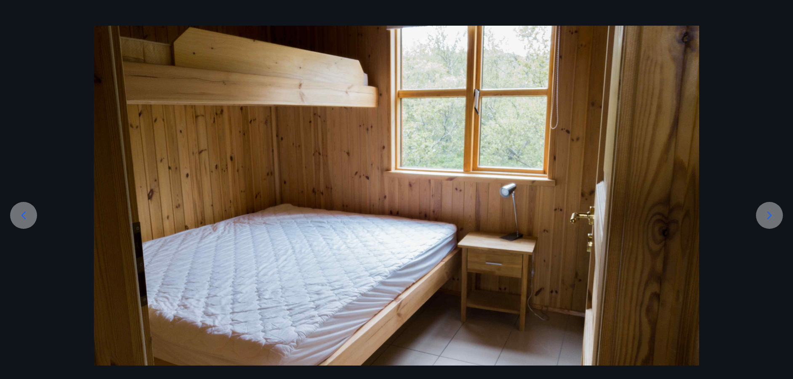
click at [773, 221] on icon at bounding box center [769, 215] width 13 height 13
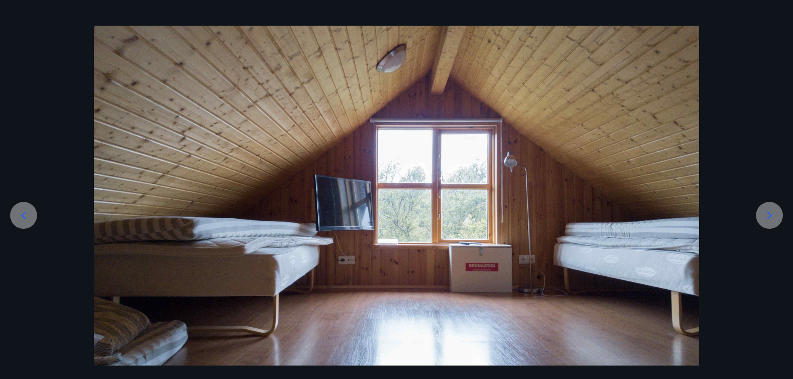
click at [773, 221] on icon at bounding box center [769, 215] width 13 height 13
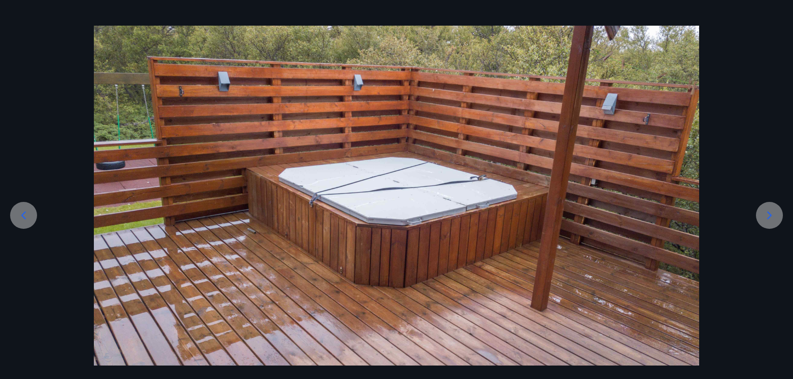
click at [773, 221] on icon at bounding box center [769, 215] width 13 height 13
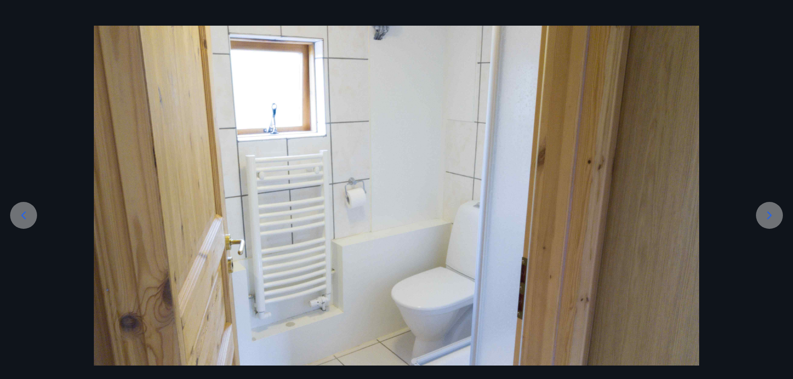
click at [773, 221] on icon at bounding box center [769, 215] width 13 height 13
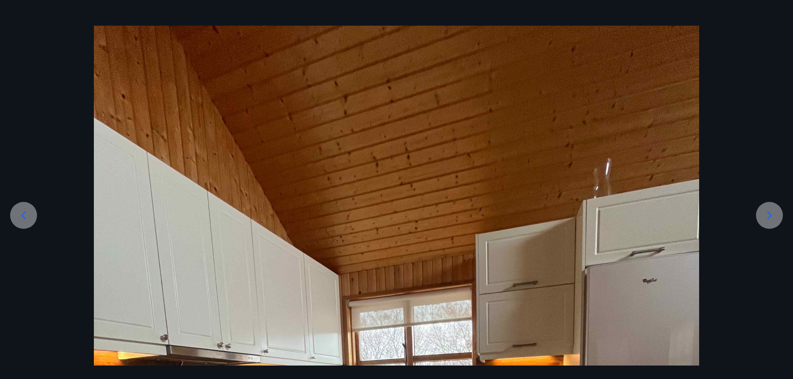
scroll to position [210, 0]
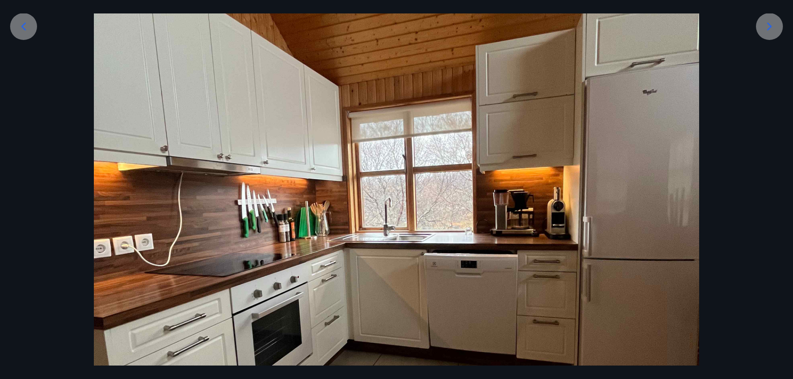
click at [773, 221] on div at bounding box center [396, 240] width 793 height 807
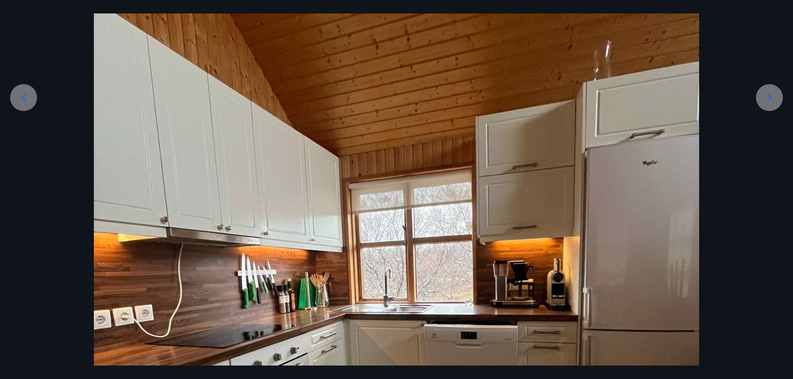
scroll to position [0, 0]
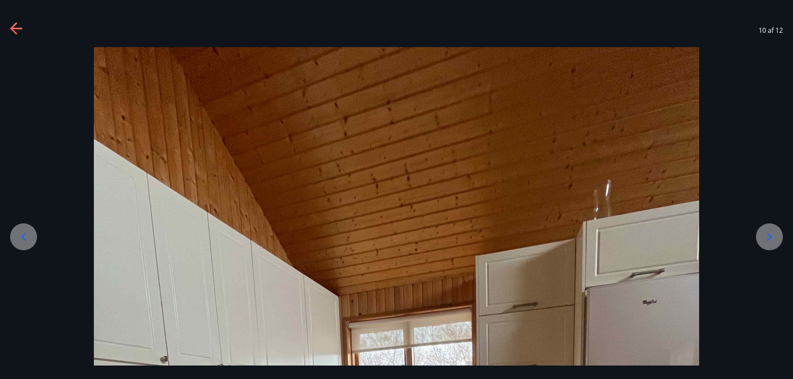
click at [9, 28] on div "10 af 12" at bounding box center [396, 30] width 793 height 34
